Goal: Task Accomplishment & Management: Manage account settings

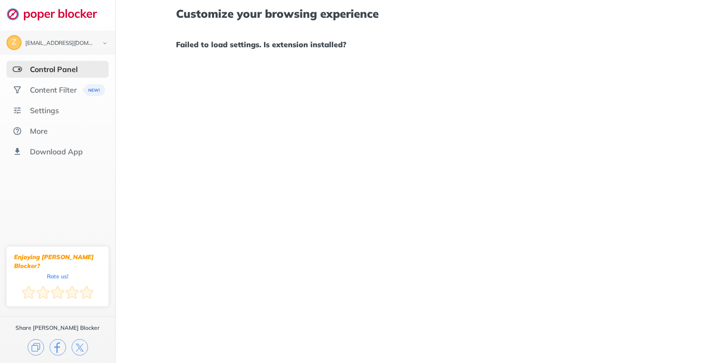
click at [42, 69] on div "Control Panel" at bounding box center [54, 69] width 48 height 9
click at [46, 92] on div "Content Filter" at bounding box center [53, 89] width 47 height 9
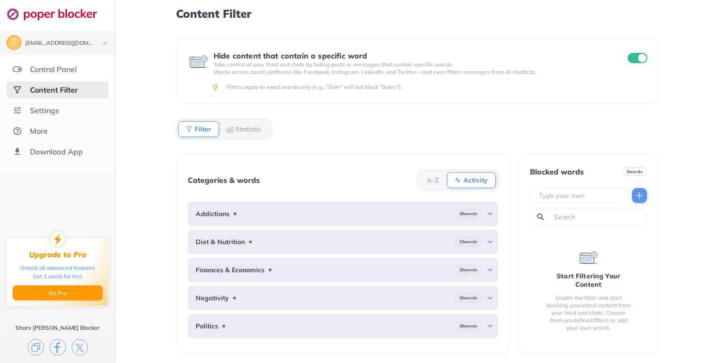
click at [298, 175] on div "Categories & words A-Z Activity" at bounding box center [343, 180] width 310 height 28
click at [178, 98] on div "Hide content that contain a specific word Take control of your feed and chats b…" at bounding box center [417, 71] width 483 height 66
drag, startPoint x: 133, startPoint y: 139, endPoint x: 142, endPoint y: 103, distance: 36.2
click at [142, 103] on div "Content Filter Hide content that contain a specific word Take control of your f…" at bounding box center [418, 181] width 604 height 363
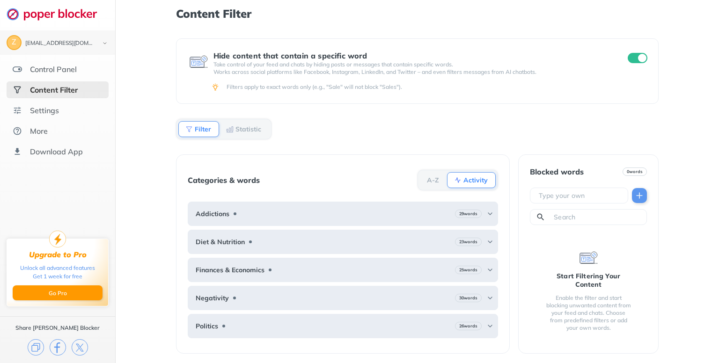
click at [469, 181] on b "Activity" at bounding box center [476, 180] width 24 height 6
click at [469, 177] on b "Activity" at bounding box center [476, 180] width 24 height 6
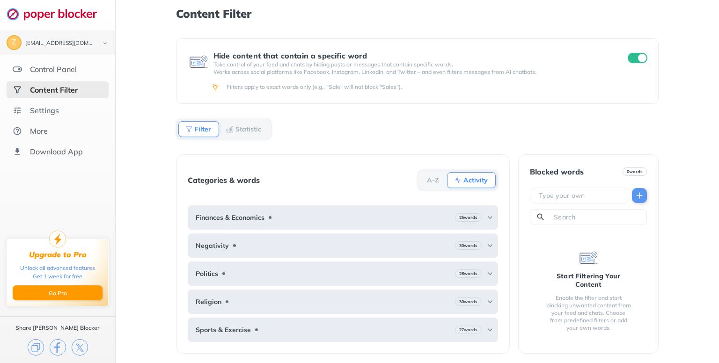
scroll to position [51, 0]
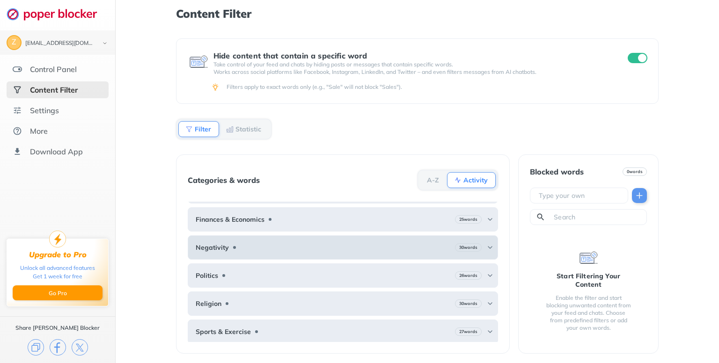
click at [403, 243] on div "Negativity 30 words" at bounding box center [343, 248] width 310 height 24
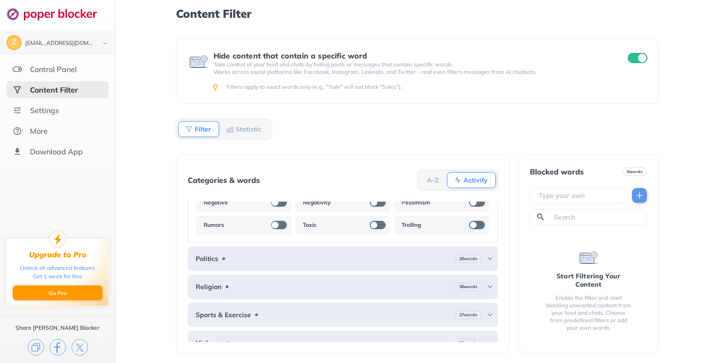
scroll to position [305, 0]
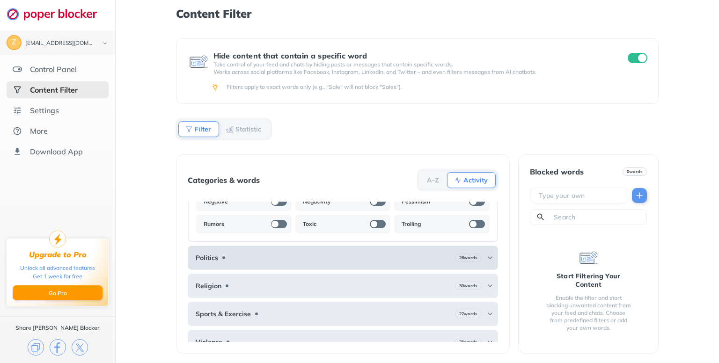
drag, startPoint x: 328, startPoint y: 256, endPoint x: 267, endPoint y: 246, distance: 61.7
click at [267, 246] on div "Politics 26 words" at bounding box center [343, 258] width 310 height 24
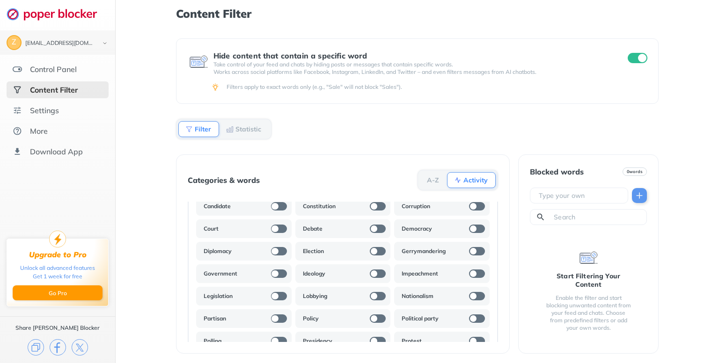
scroll to position [408, 0]
